Goal: Navigation & Orientation: Find specific page/section

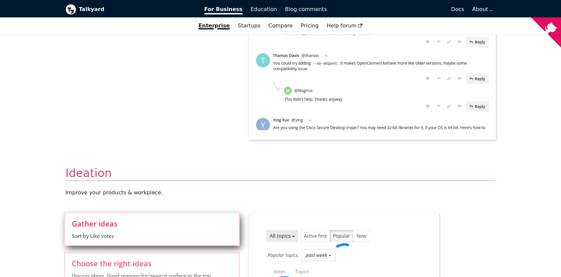
scroll to position [466, 0]
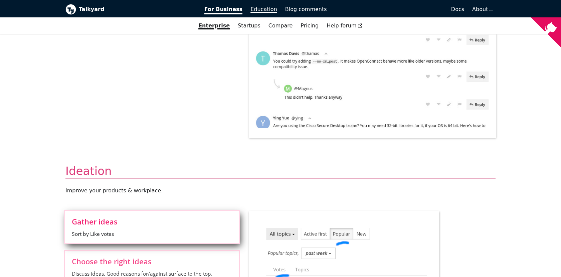
click at [271, 11] on span "Education" at bounding box center [264, 9] width 27 height 6
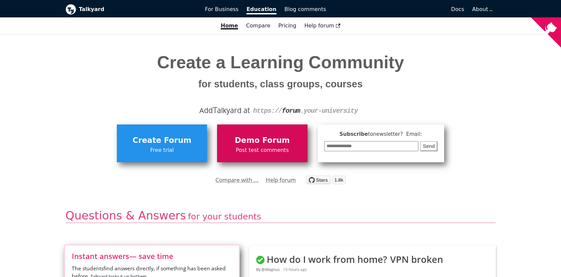
click at [270, 139] on span "Demo Forum" at bounding box center [262, 140] width 84 height 13
